Goal: Task Accomplishment & Management: Complete application form

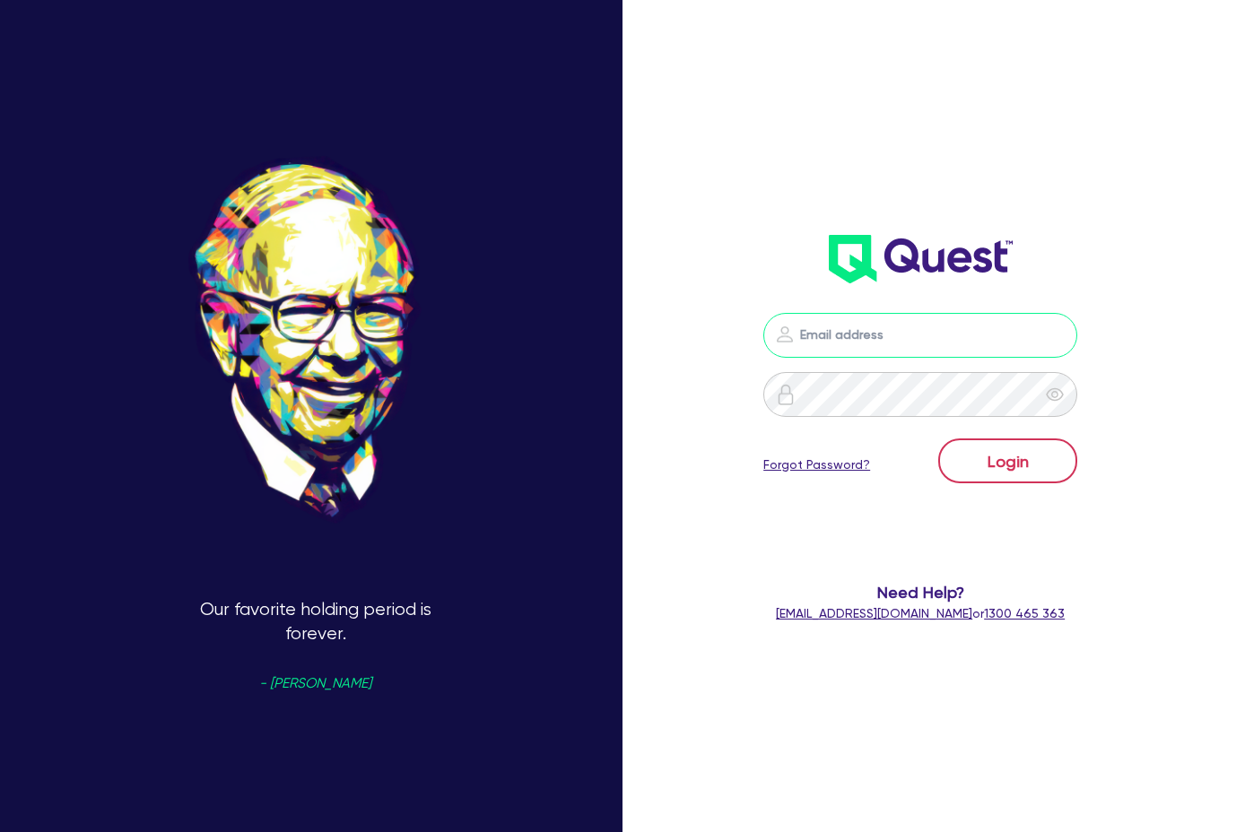
type input "[PERSON_NAME][EMAIL_ADDRESS][DOMAIN_NAME]"
click at [1050, 474] on button "Login" at bounding box center [1007, 461] width 139 height 45
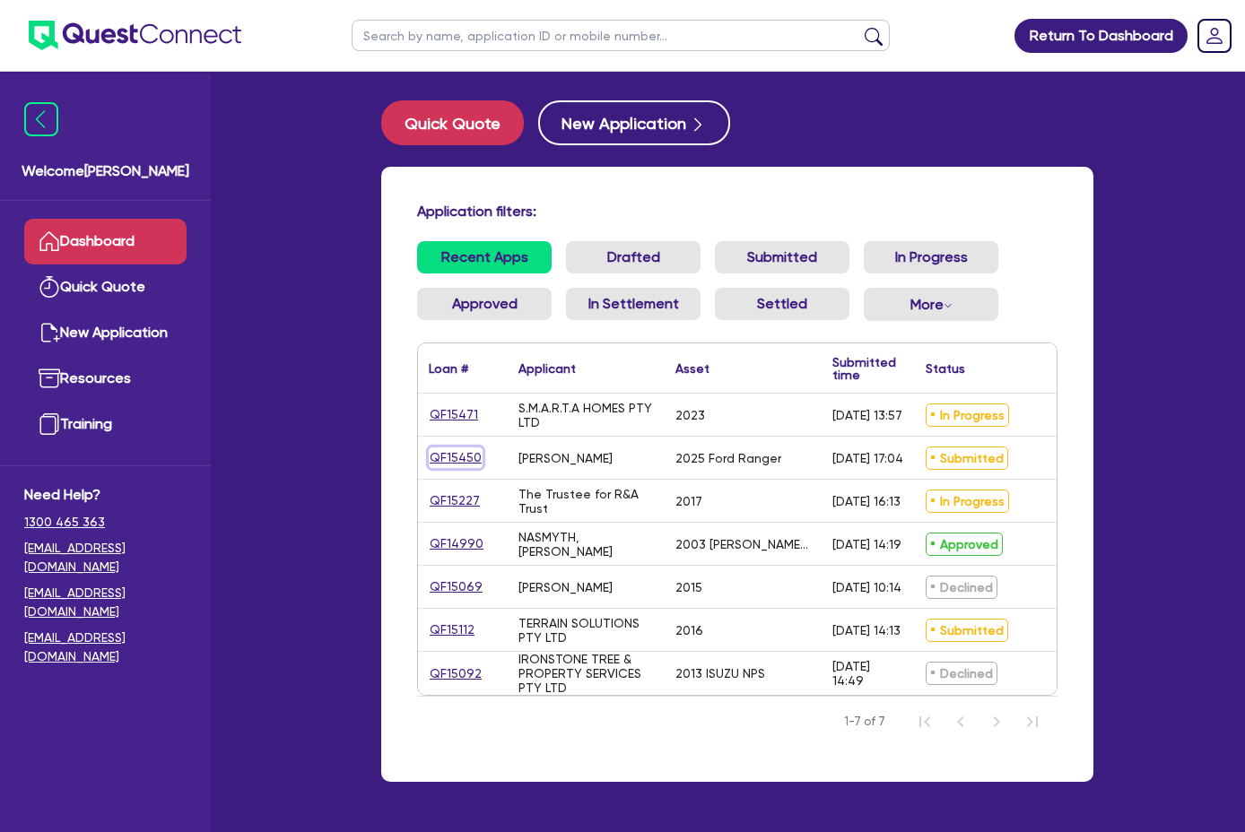
click at [429, 459] on link "QF15450" at bounding box center [456, 457] width 54 height 21
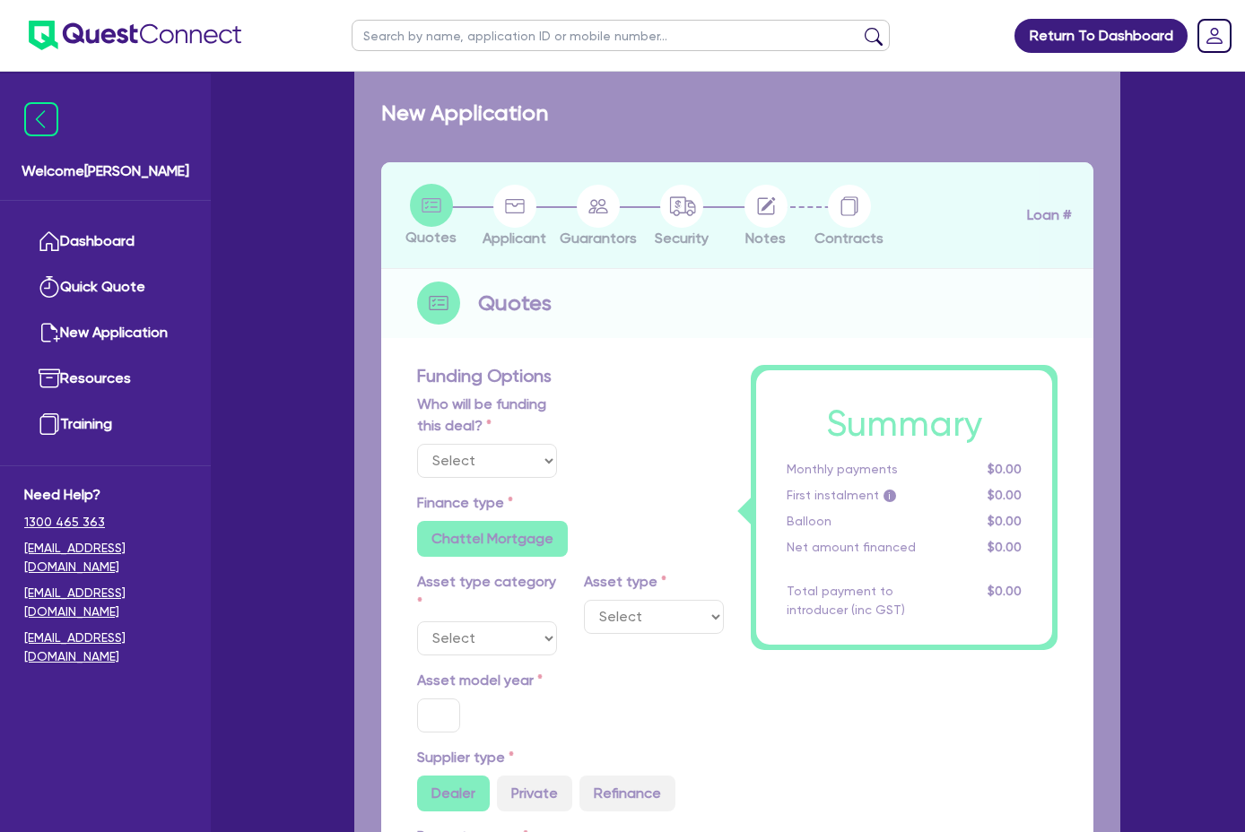
select select "Quest Finance - Own Book"
select select "CARS_AND_LIGHT_TRUCKS"
type input "2025"
radio input "true"
type input "58,000"
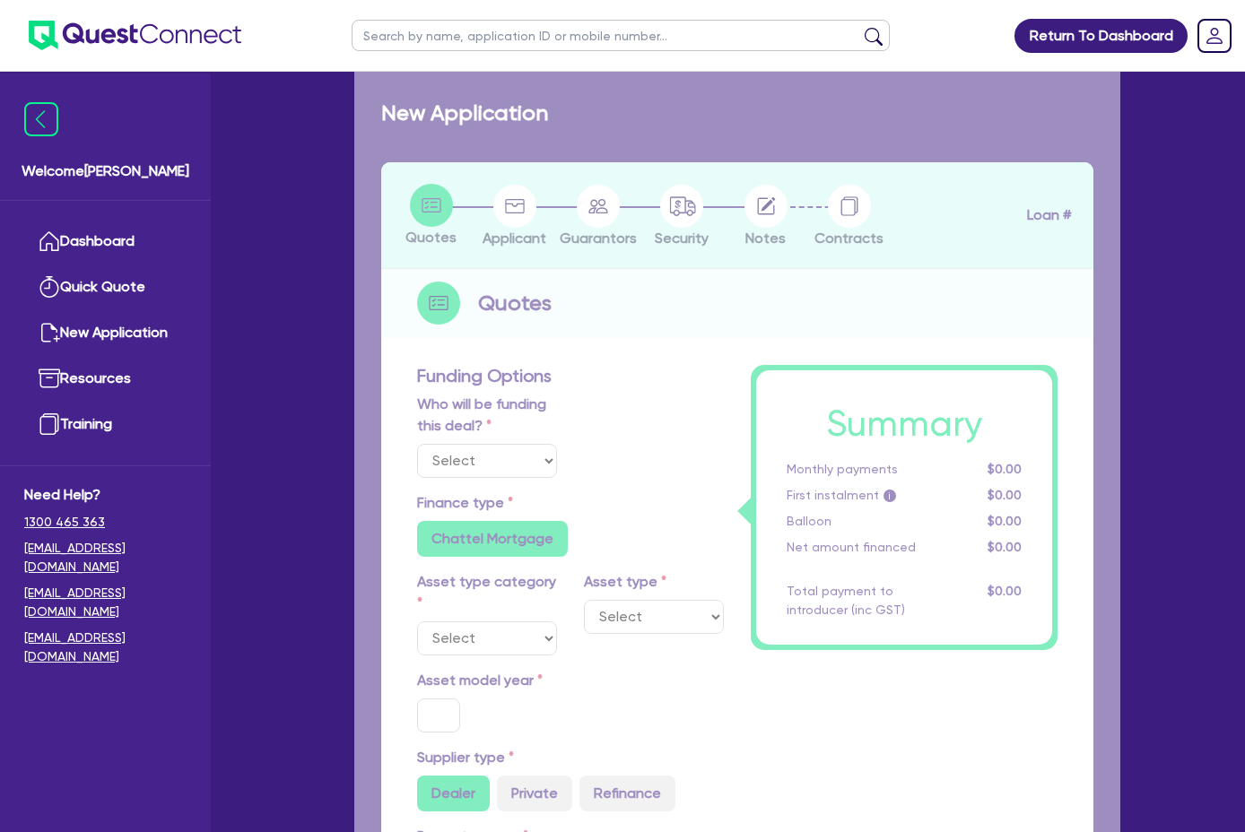
type input "30"
type input "17,400"
type input "8"
type input "4,640"
type input "17.95"
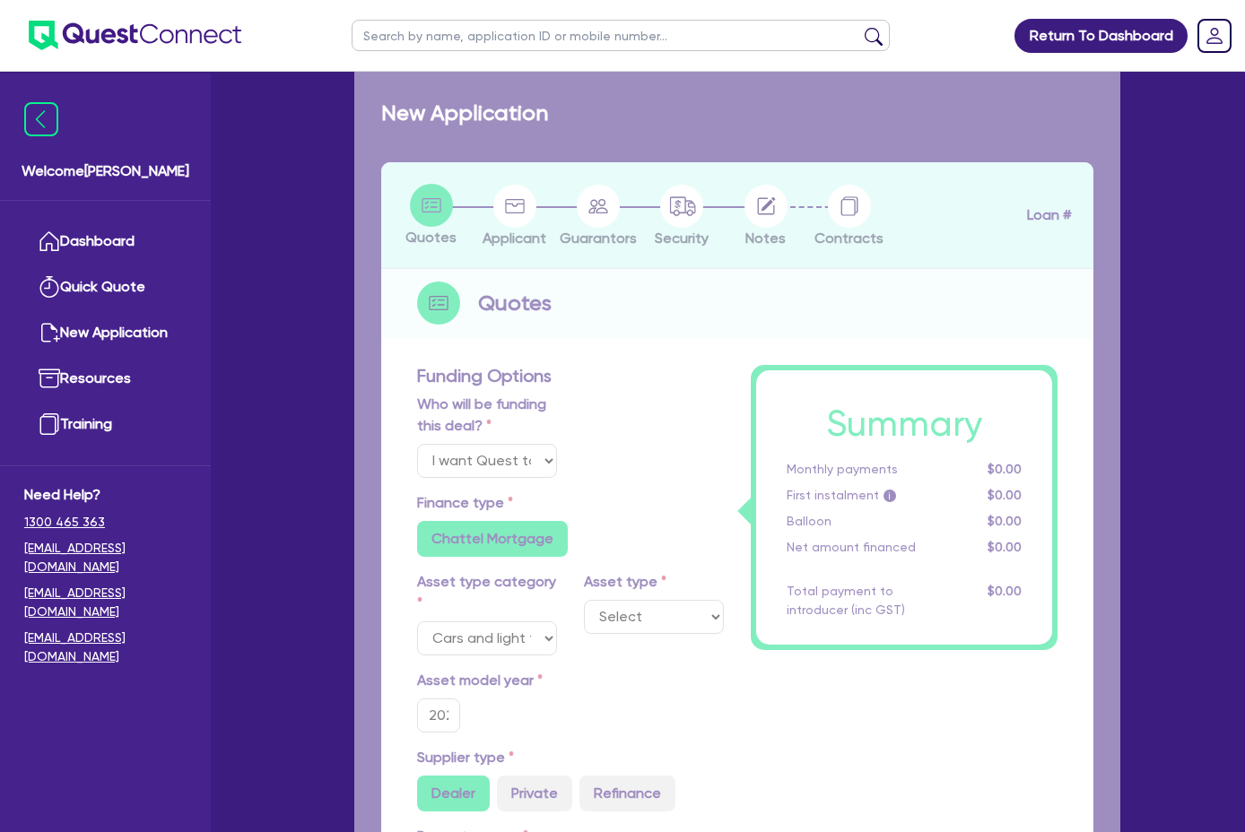
select select "PASSENGER_VEHICLES"
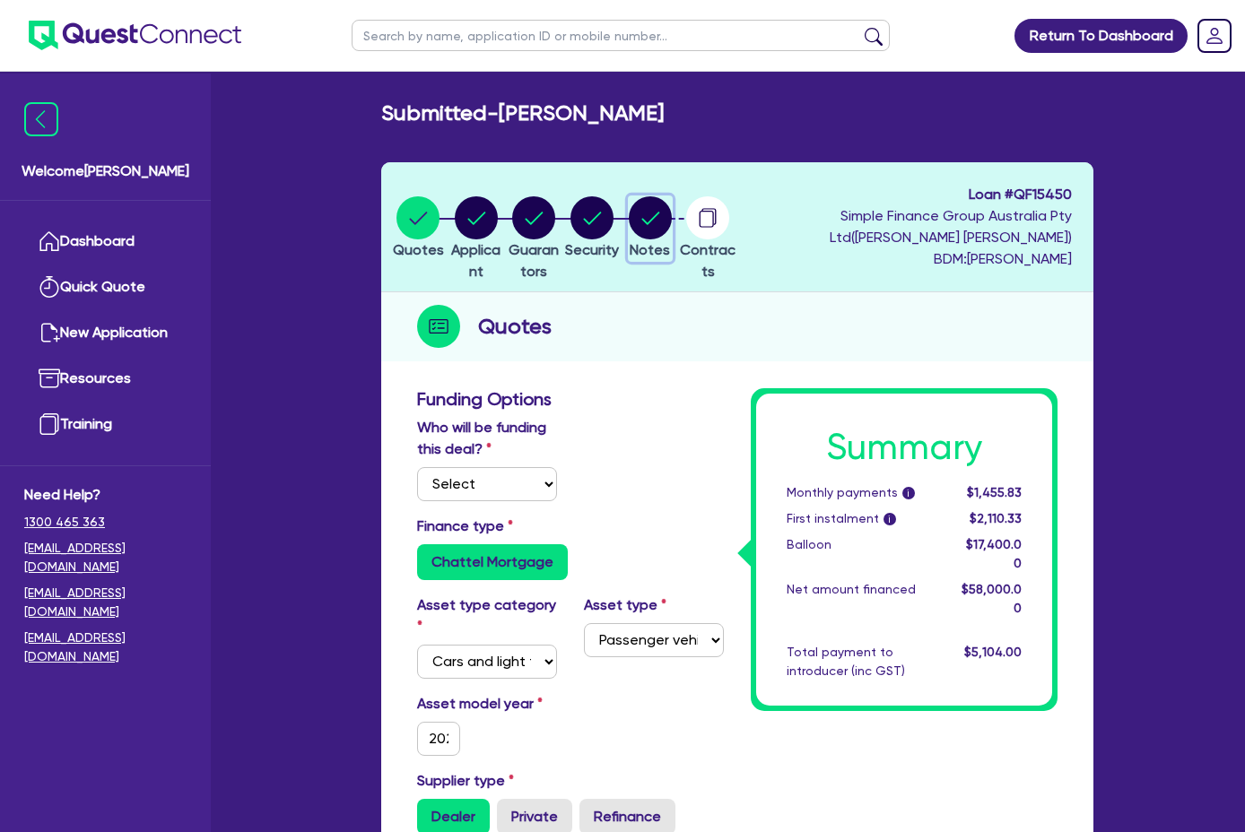
click at [672, 206] on circle "button" at bounding box center [650, 217] width 43 height 43
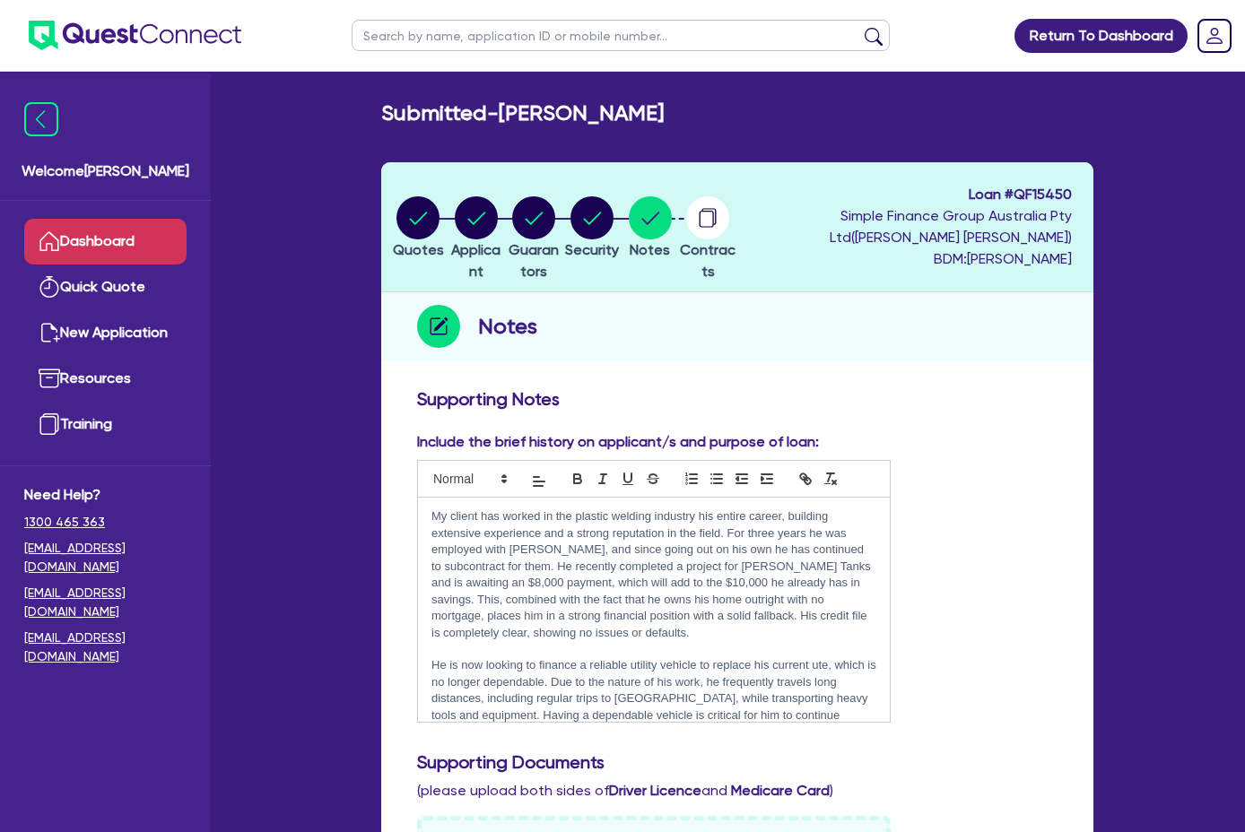
click at [114, 234] on link "Dashboard" at bounding box center [105, 242] width 162 height 46
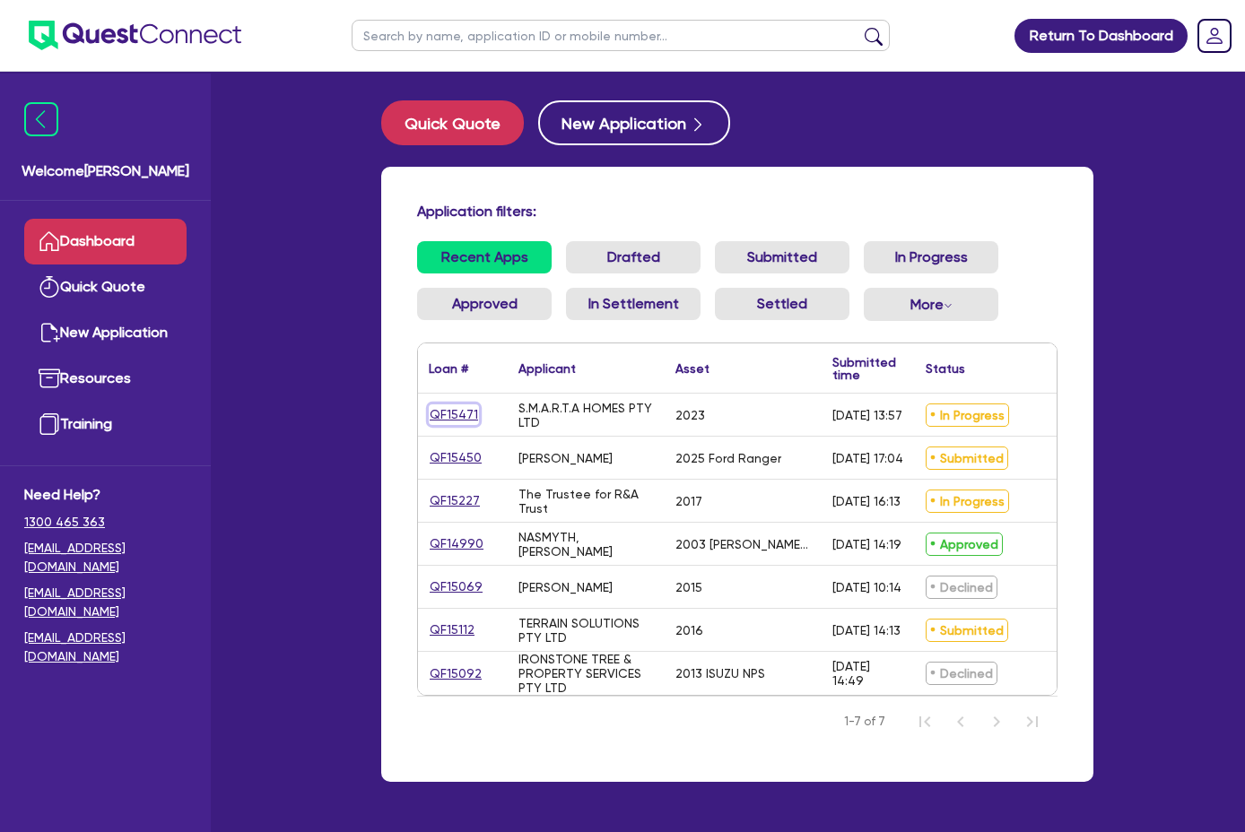
click at [429, 414] on link "QF15471" at bounding box center [454, 414] width 50 height 21
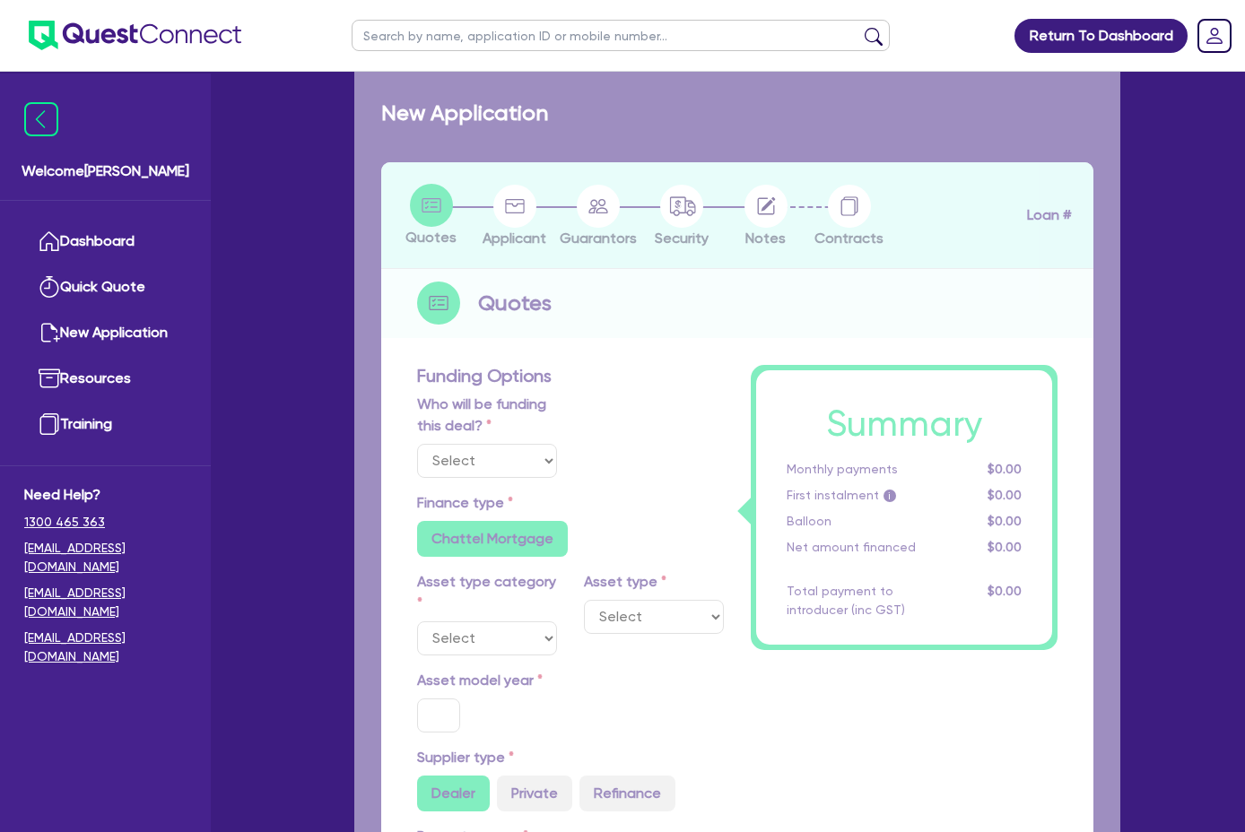
select select "Quest Finance - Own Book"
select select "CARS_AND_LIGHT_TRUCKS"
type input "2023"
radio input "true"
type input "29,000"
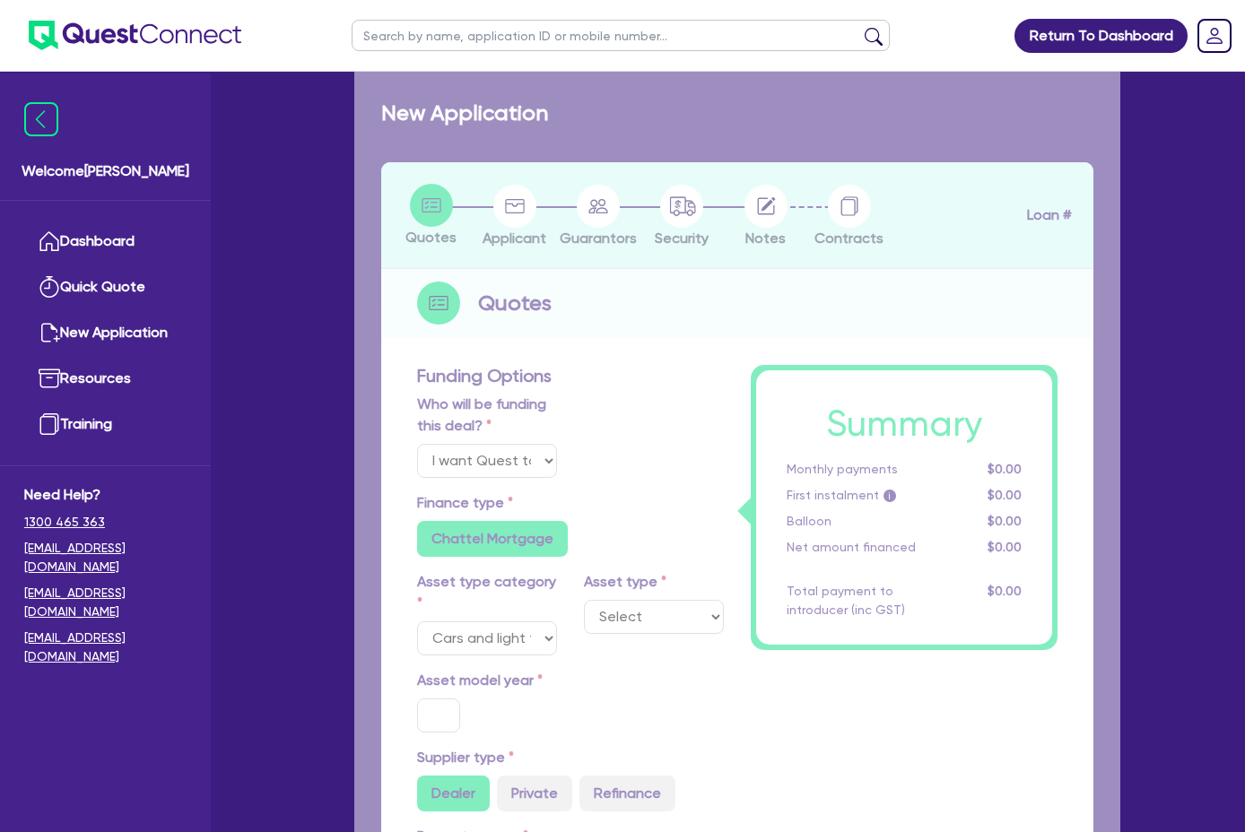
type input "10"
type input "2,900"
type input "17.95"
type input "1,200"
select select "PASSENGER_VEHICLES"
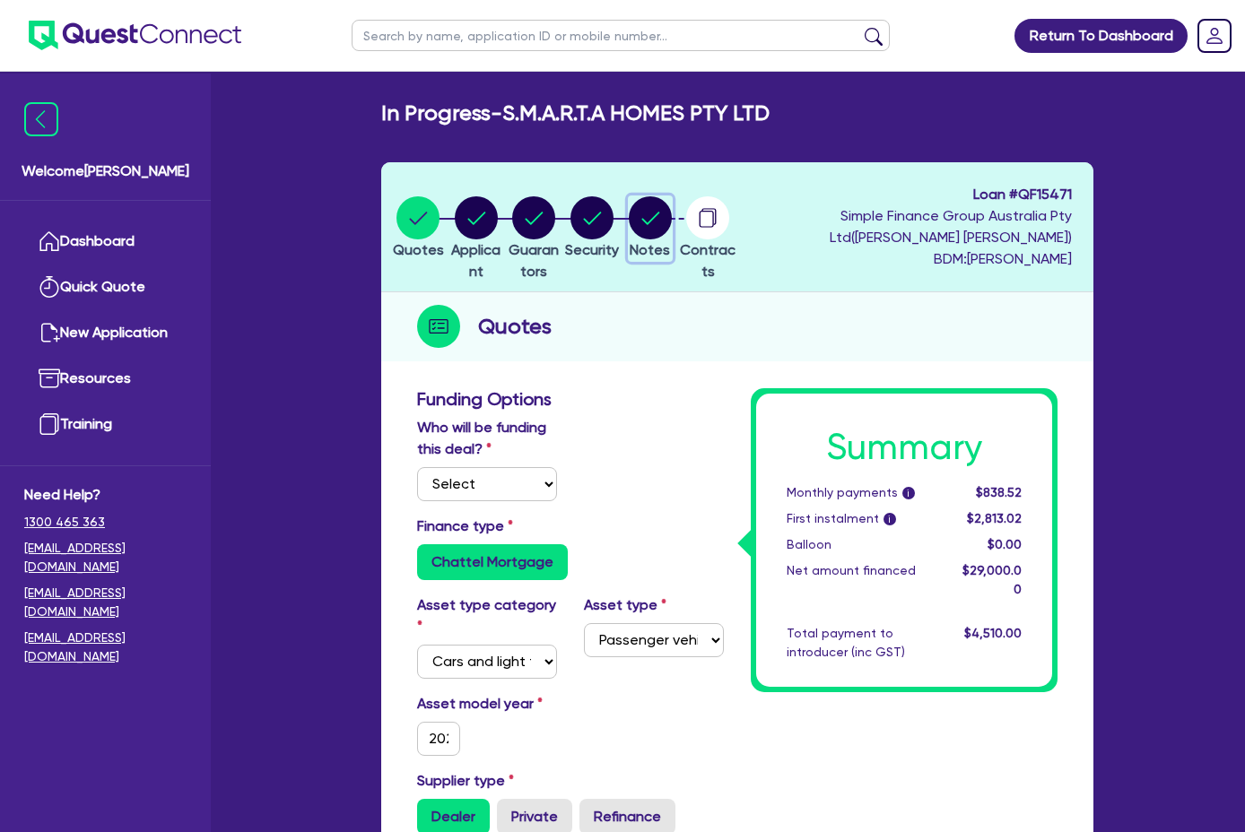
click at [672, 226] on circle "button" at bounding box center [650, 217] width 43 height 43
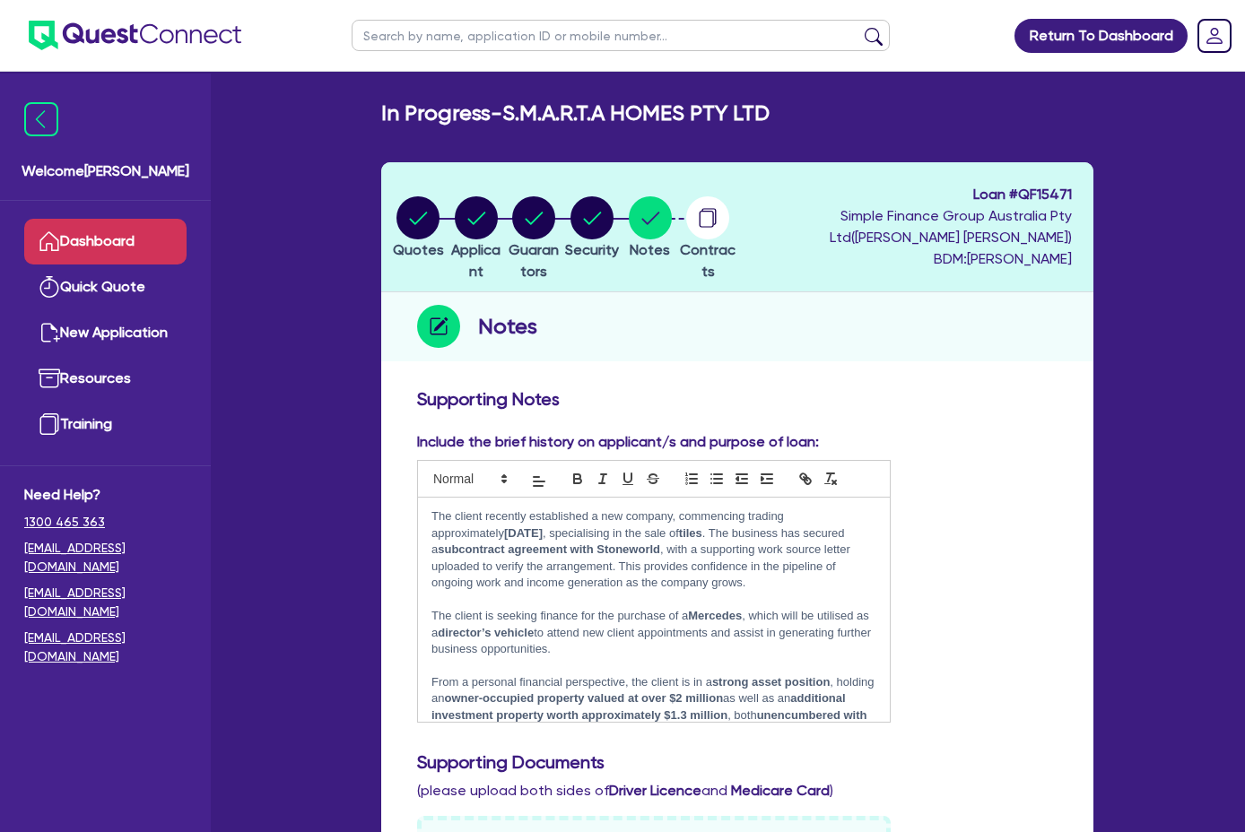
click at [115, 247] on link "Dashboard" at bounding box center [105, 242] width 162 height 46
